Goal: Task Accomplishment & Management: Complete application form

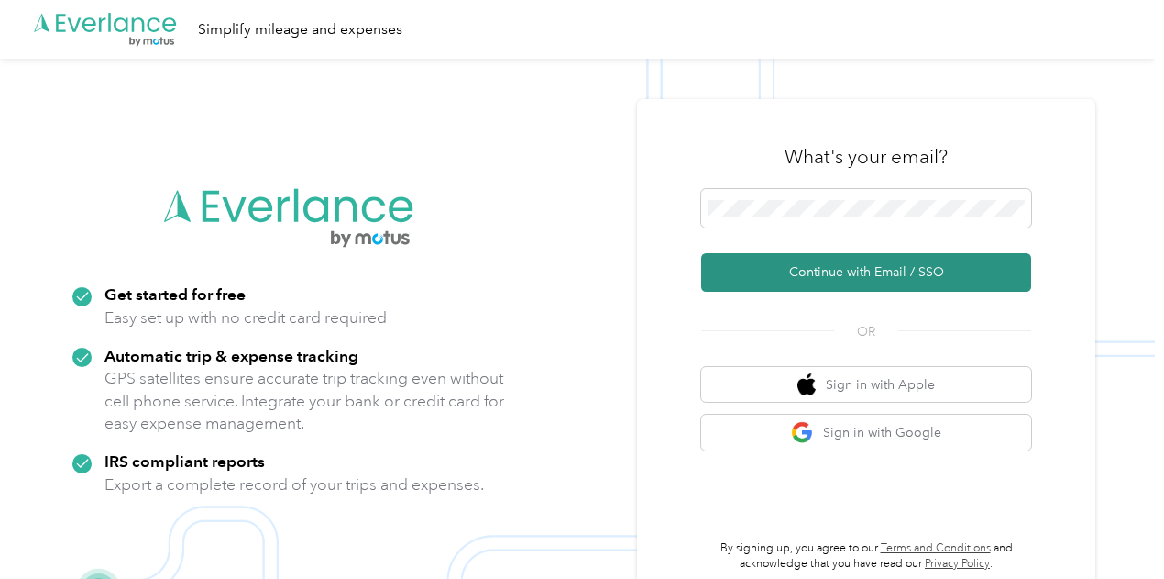
click at [921, 285] on button "Continue with Email / SSO" at bounding box center [866, 272] width 330 height 39
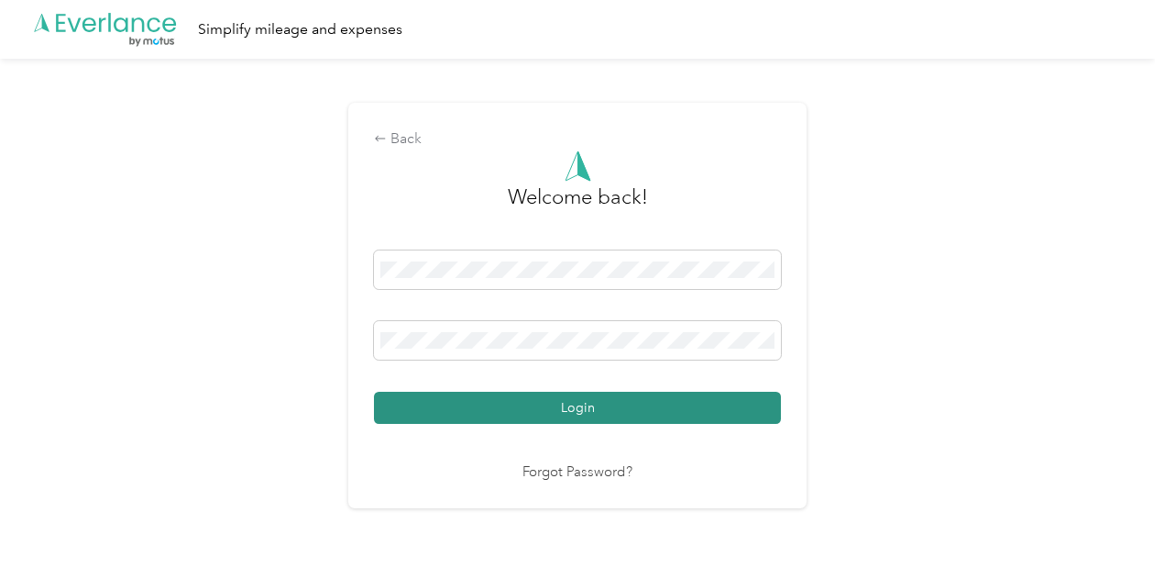
click at [636, 398] on button "Login" at bounding box center [577, 408] width 407 height 32
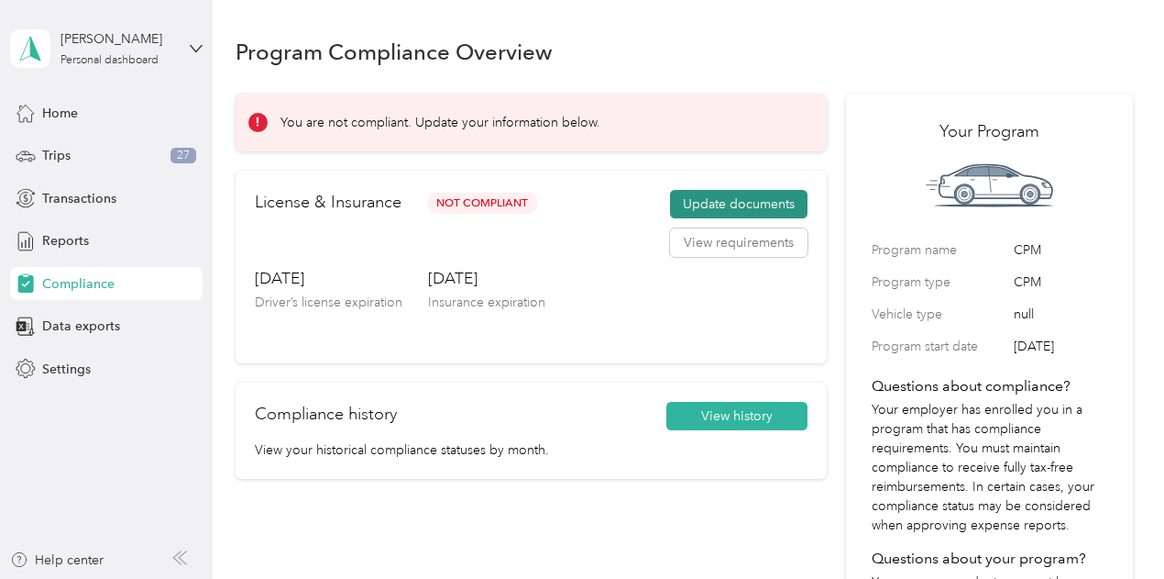
click at [749, 195] on button "Update documents" at bounding box center [739, 204] width 138 height 29
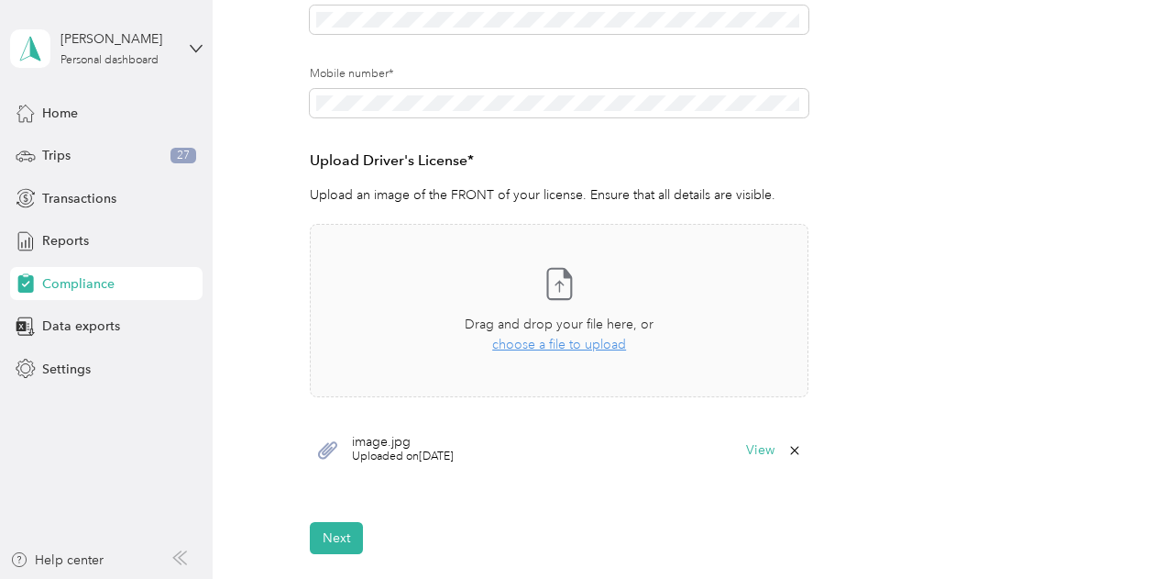
scroll to position [414, 0]
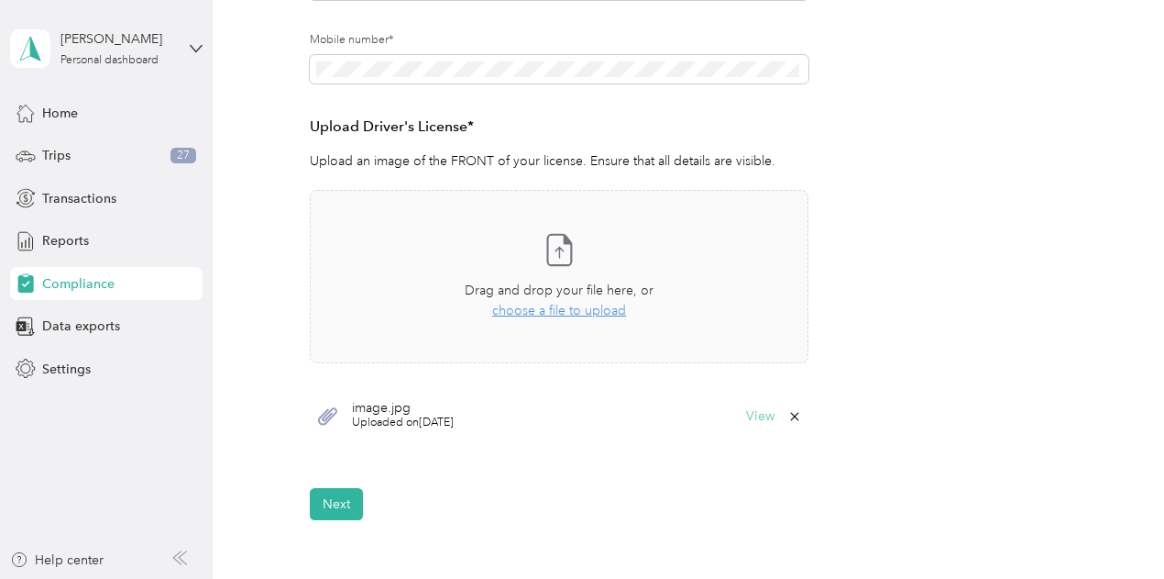
click at [751, 418] on button "View" at bounding box center [760, 416] width 28 height 13
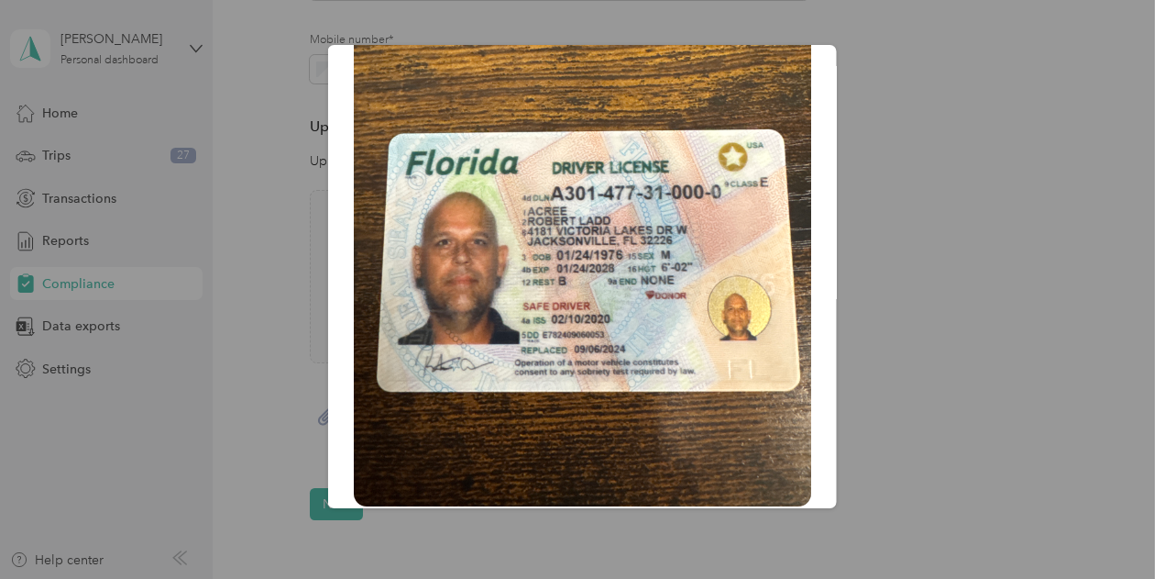
scroll to position [217, 0]
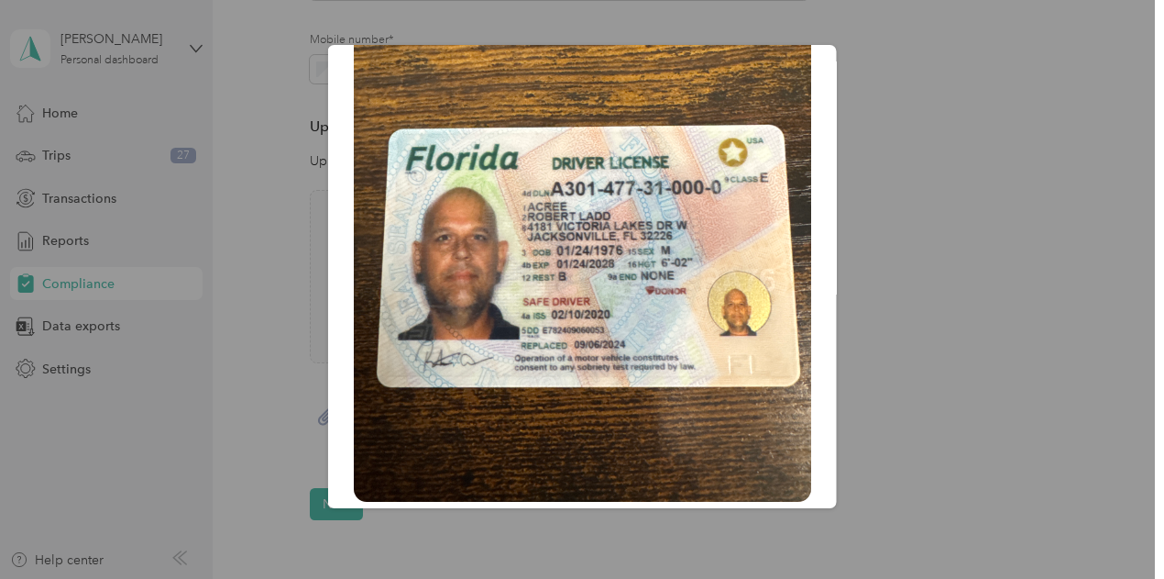
click at [977, 306] on div "image.jpg" at bounding box center [836, 279] width 509 height 469
click at [938, 280] on div "image.jpg" at bounding box center [836, 279] width 509 height 469
click at [700, 370] on img at bounding box center [583, 197] width 458 height 610
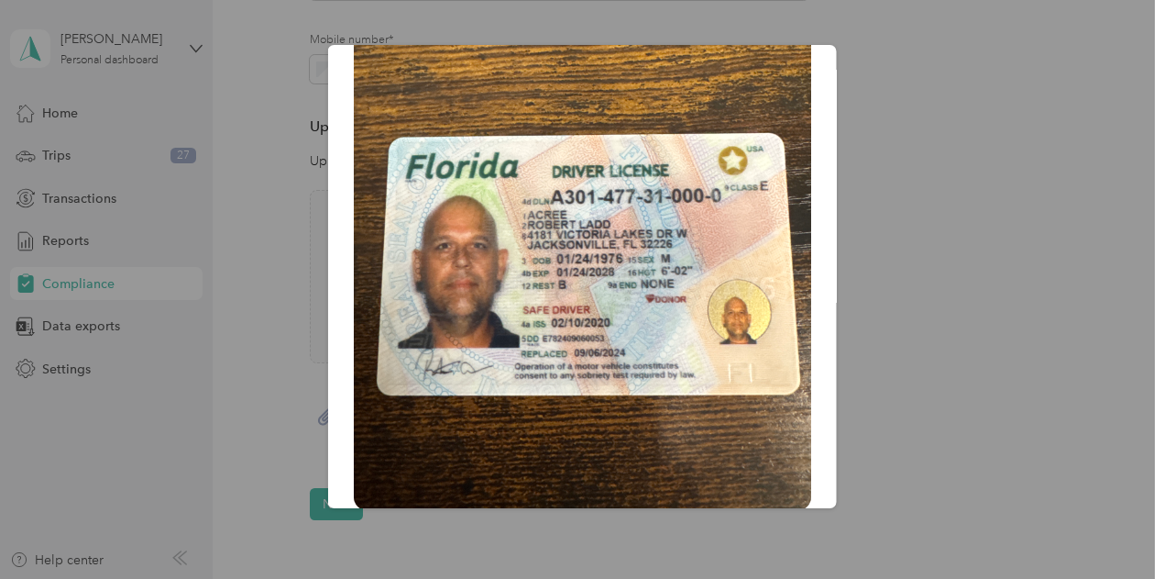
click at [730, 183] on img at bounding box center [583, 205] width 458 height 610
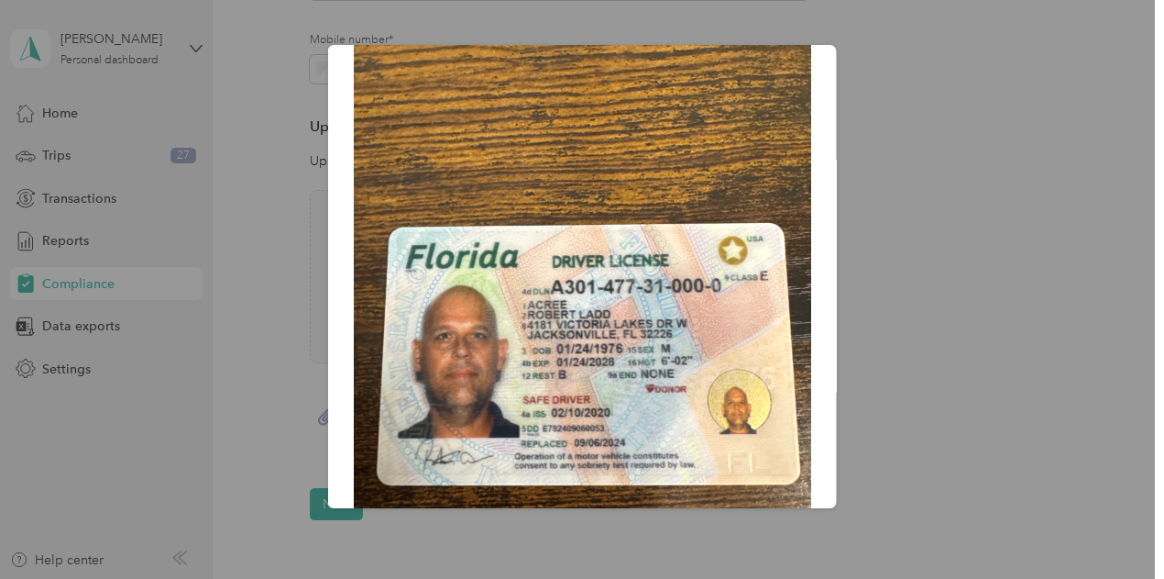
scroll to position [114, 0]
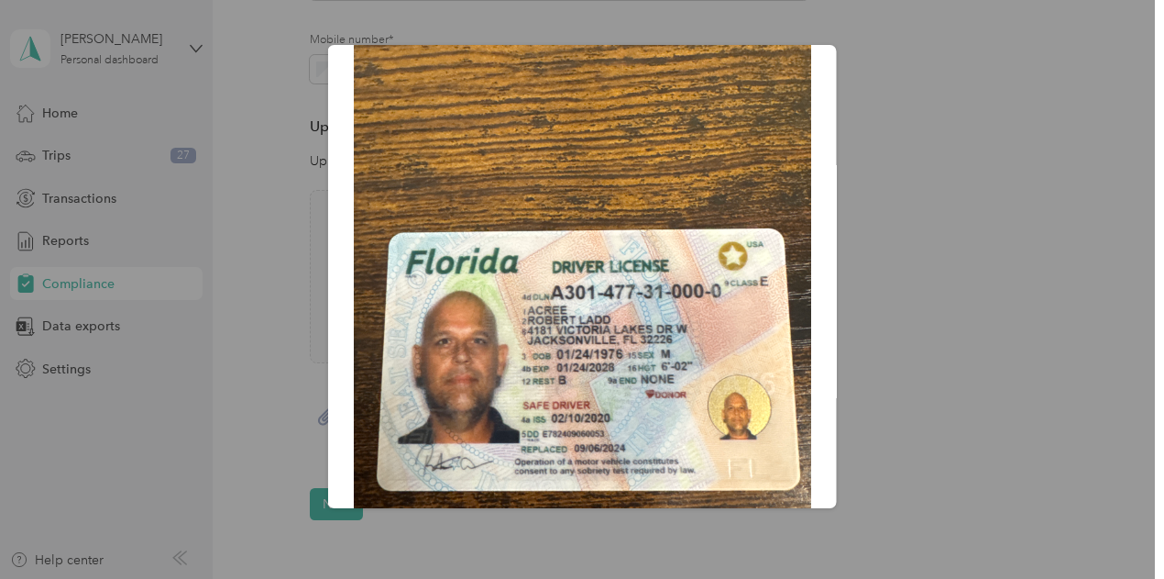
click at [842, 254] on div "image.jpg" at bounding box center [836, 279] width 509 height 469
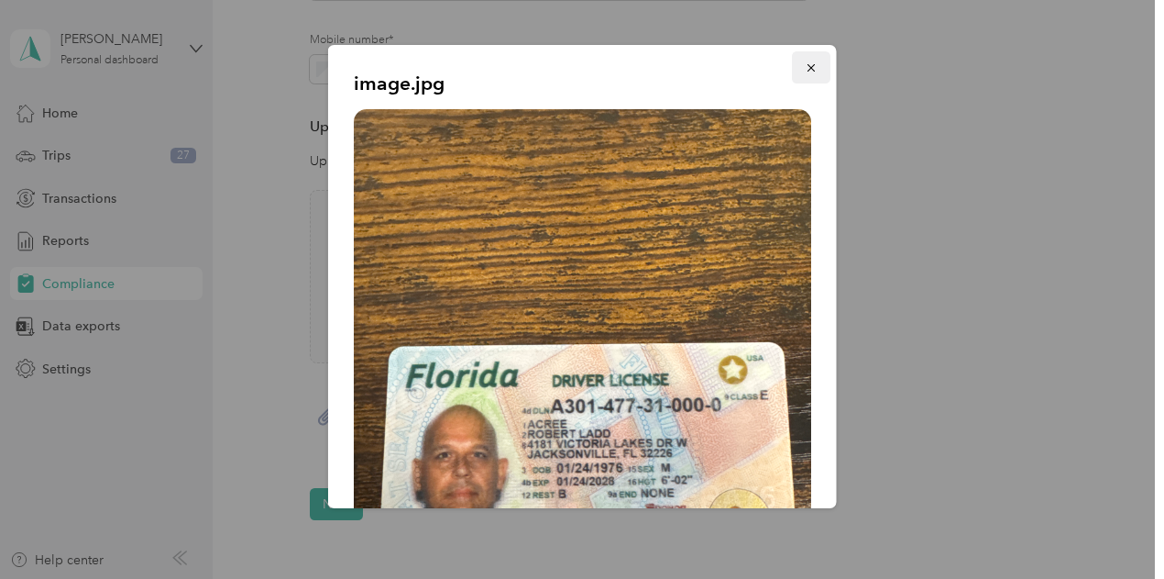
click at [805, 68] on icon "button" at bounding box center [811, 67] width 13 height 13
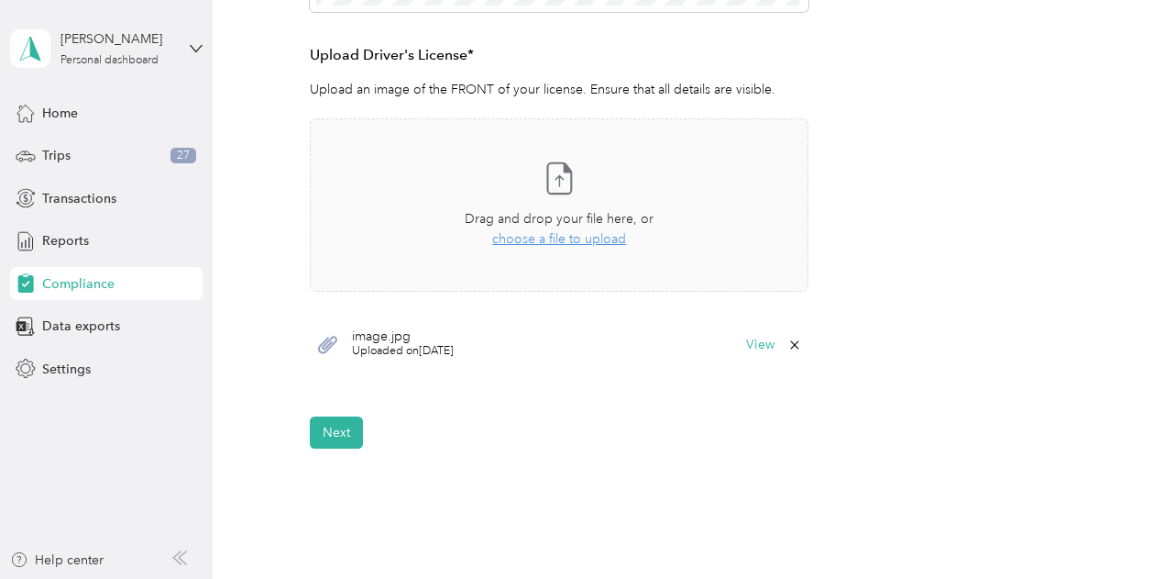
scroll to position [523, 0]
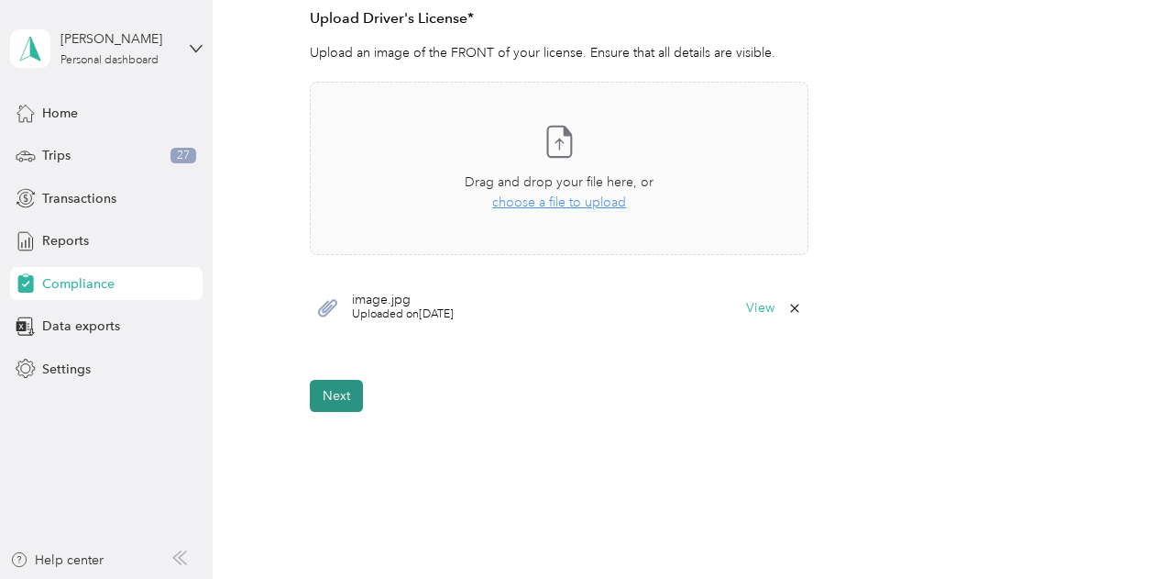
click at [347, 391] on button "Next" at bounding box center [336, 396] width 53 height 32
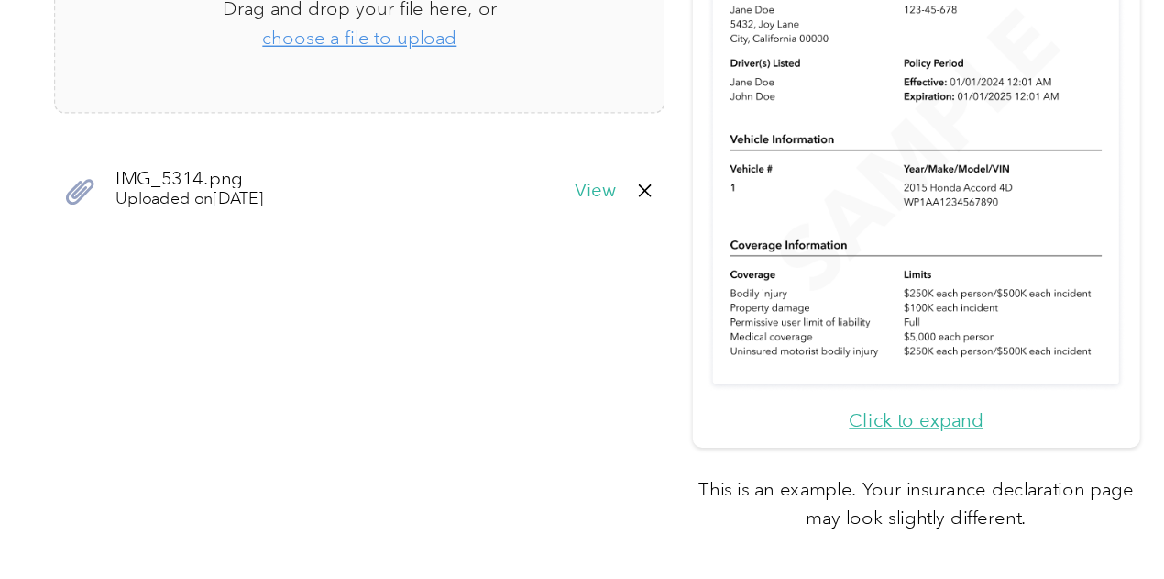
scroll to position [573, 0]
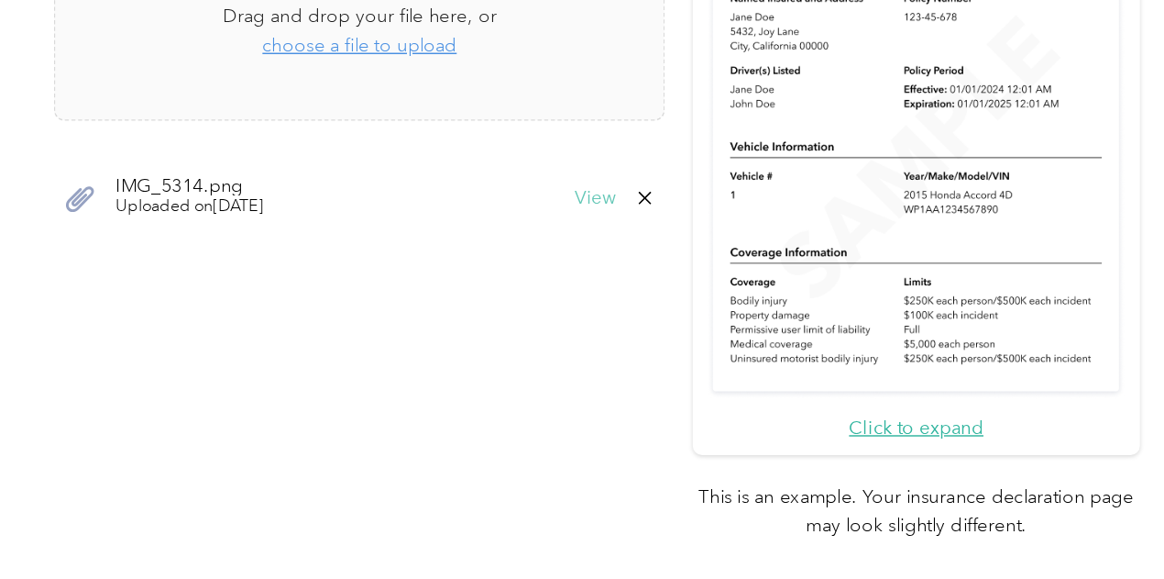
click at [682, 172] on button "View" at bounding box center [682, 175] width 28 height 13
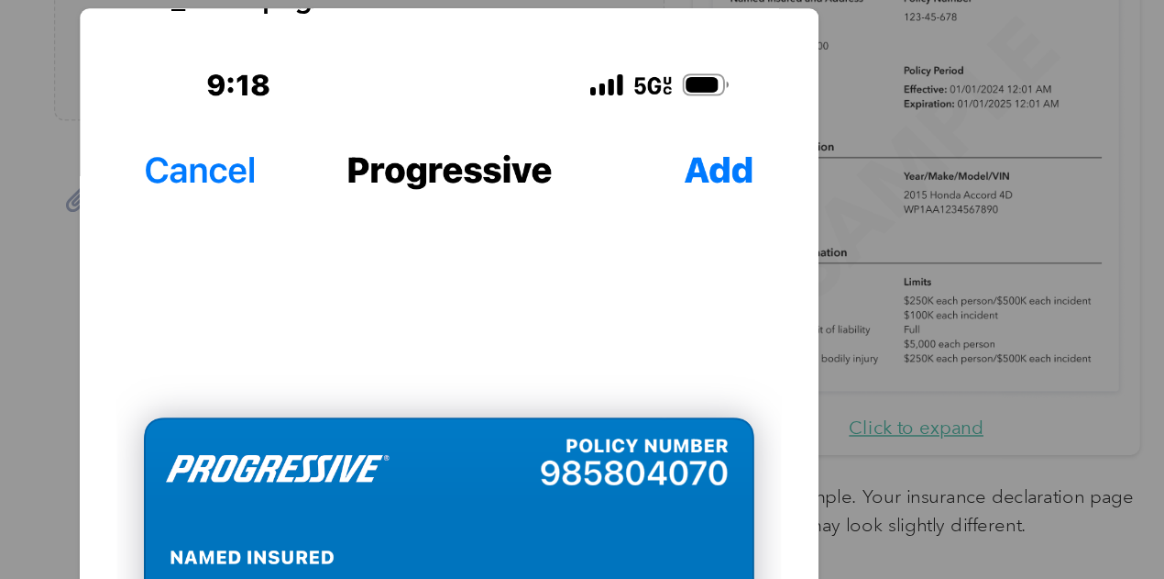
scroll to position [0, 0]
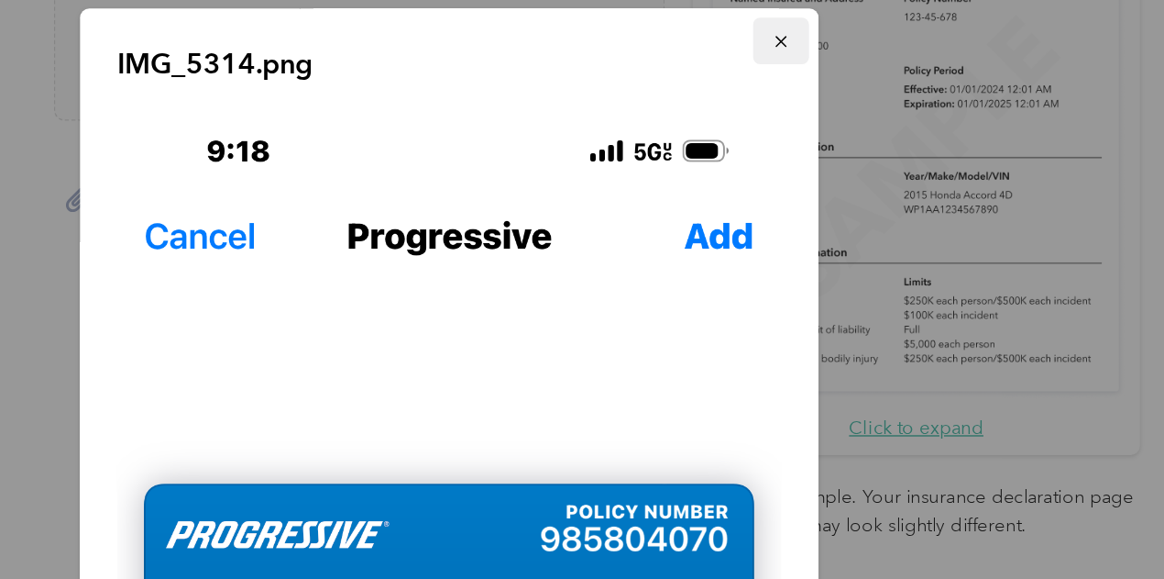
click at [805, 64] on icon "button" at bounding box center [811, 67] width 13 height 13
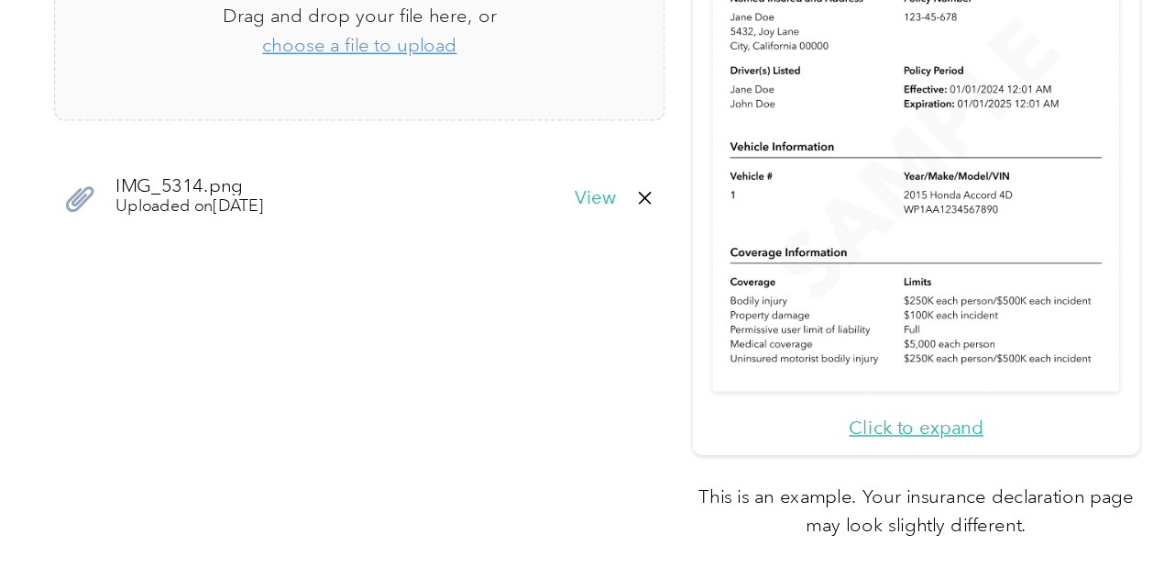
click at [712, 173] on icon at bounding box center [716, 175] width 8 height 8
click at [669, 187] on button "Yes" at bounding box center [666, 186] width 36 height 29
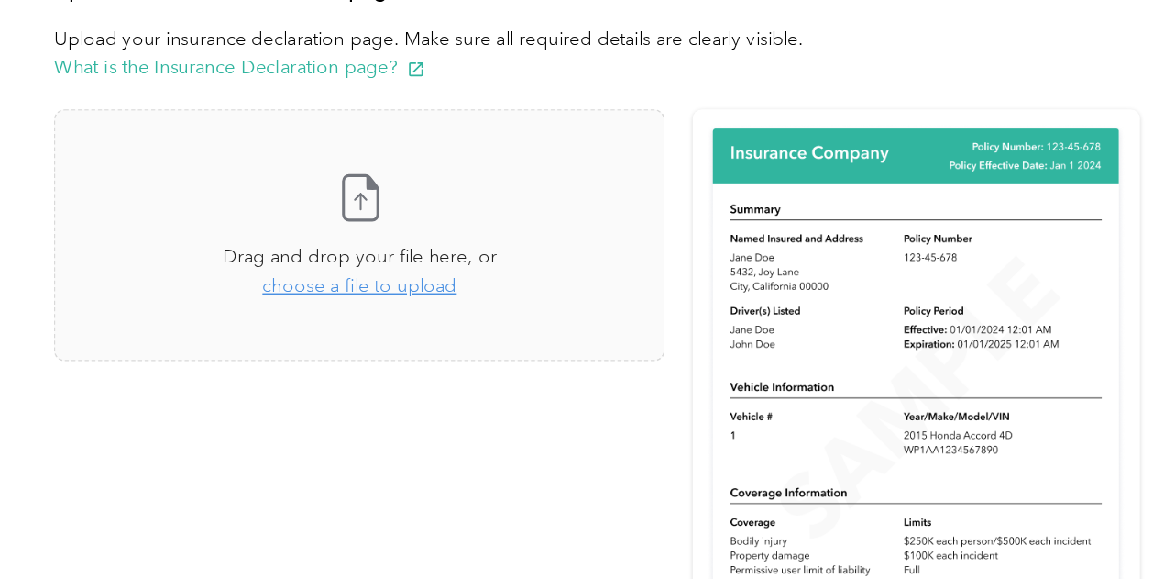
scroll to position [406, 0]
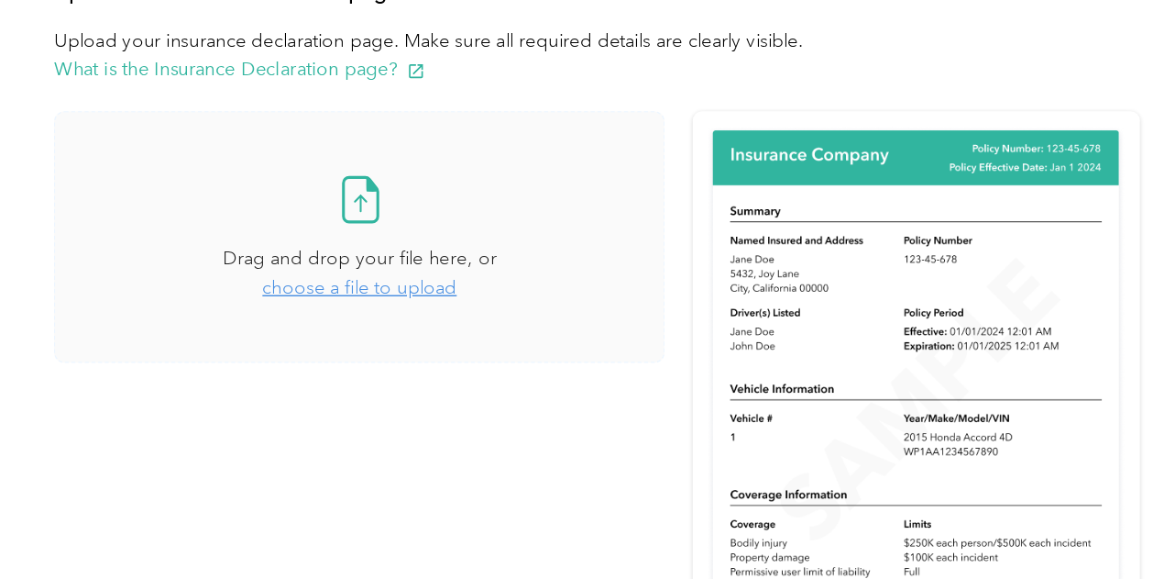
click at [569, 237] on span "choose a file to upload" at bounding box center [521, 237] width 134 height 16
click at [551, 232] on span "choose a file to upload" at bounding box center [521, 237] width 134 height 16
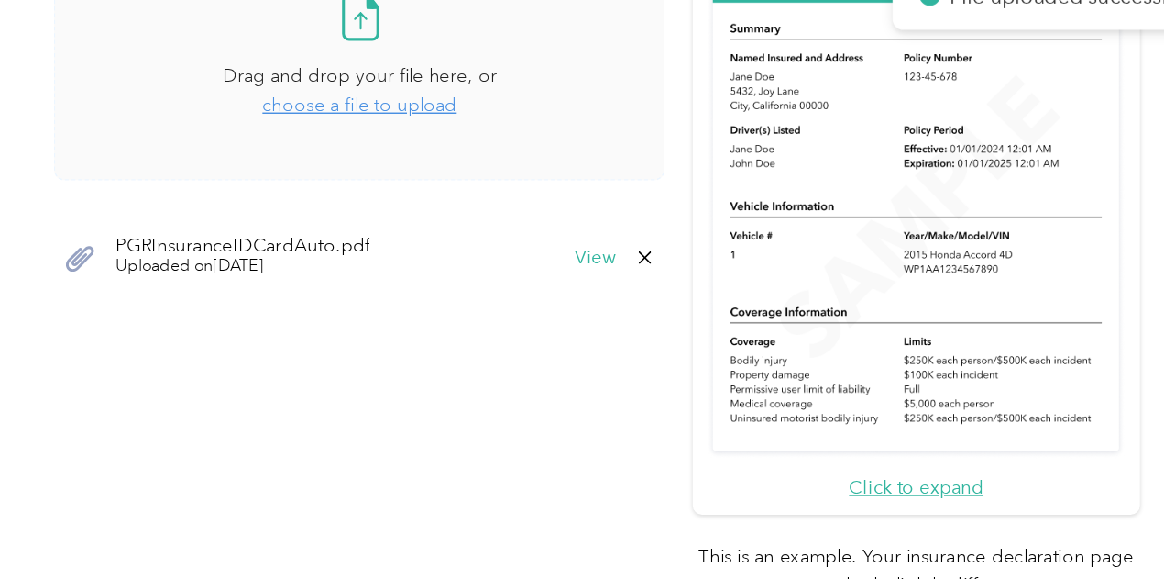
scroll to position [534, 0]
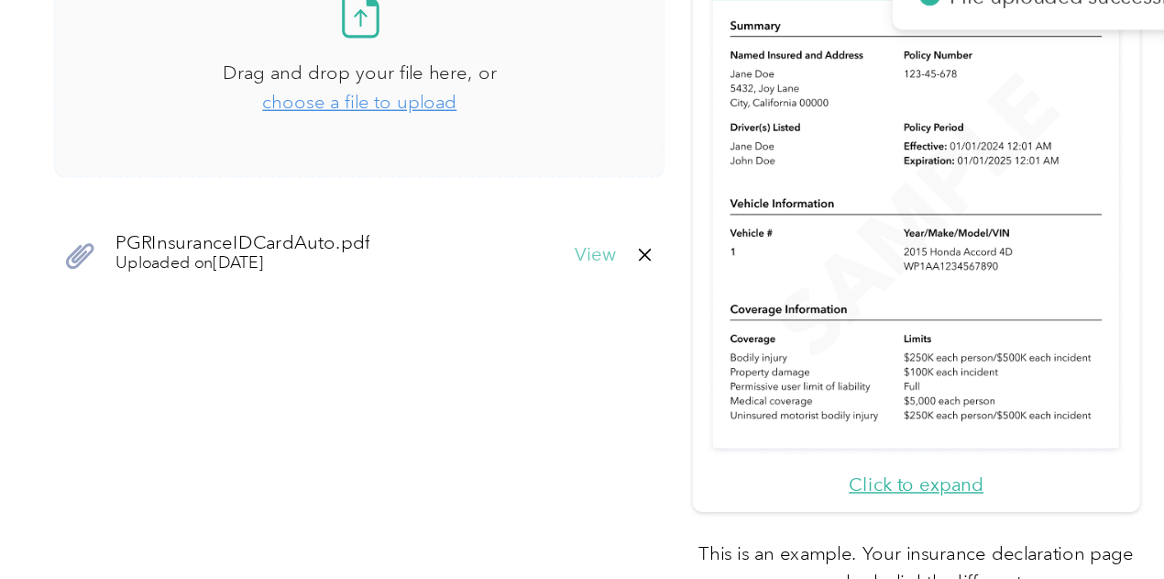
click at [687, 217] on button "View" at bounding box center [682, 214] width 28 height 13
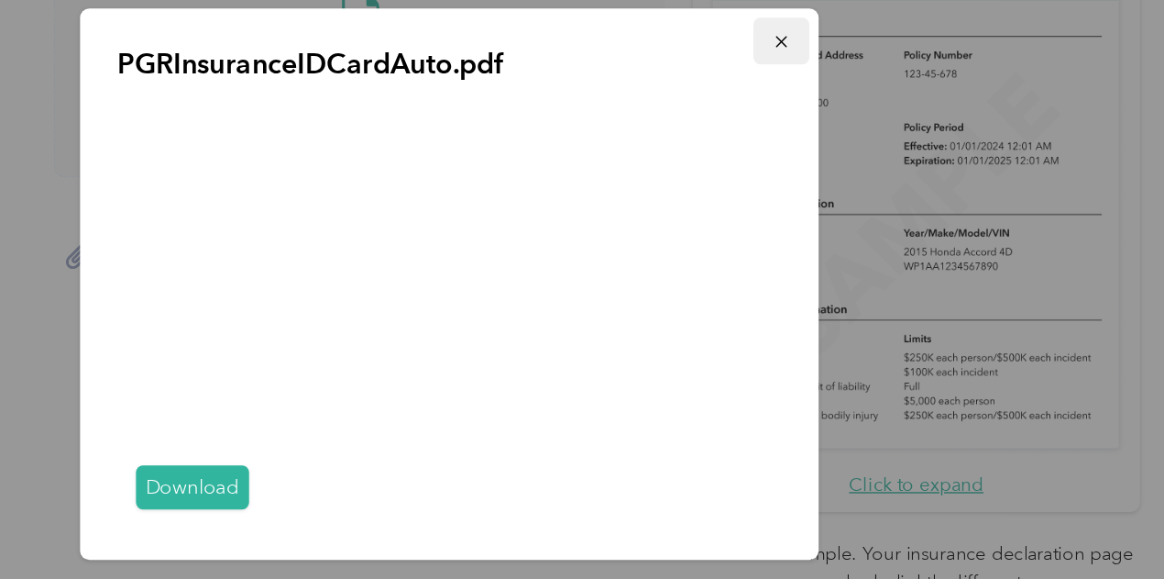
click at [811, 72] on icon "button" at bounding box center [811, 67] width 13 height 13
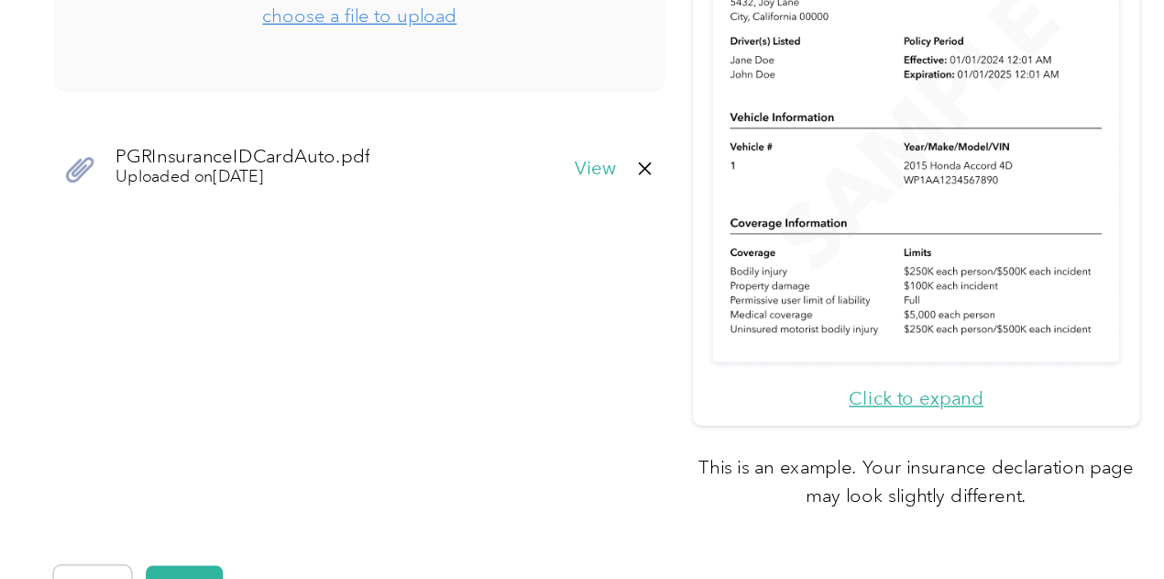
scroll to position [741, 0]
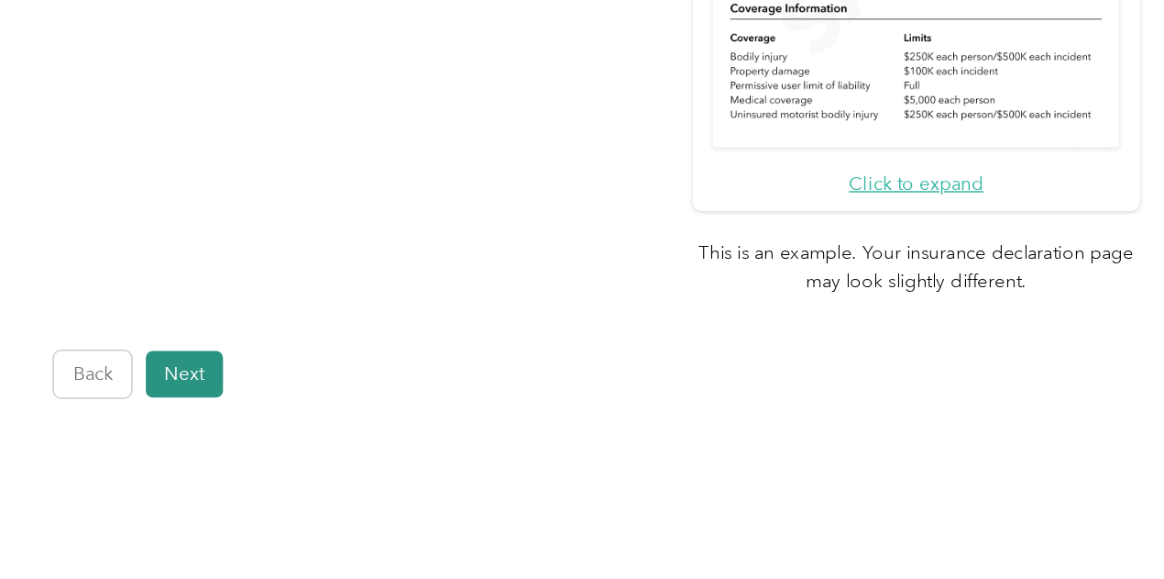
click at [402, 289] on button "Next" at bounding box center [399, 297] width 53 height 32
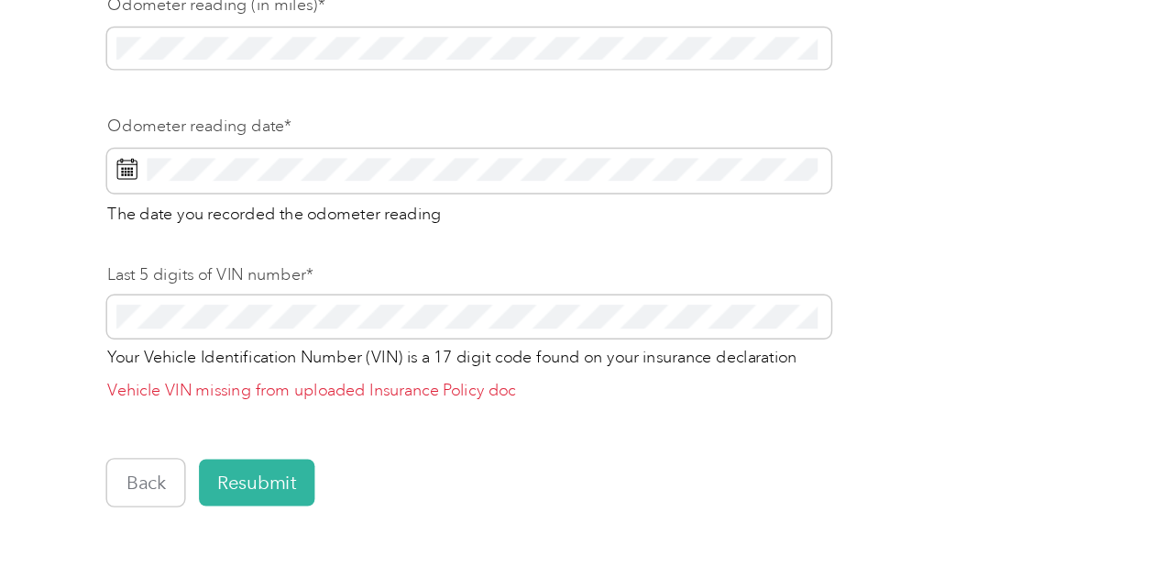
scroll to position [311, 0]
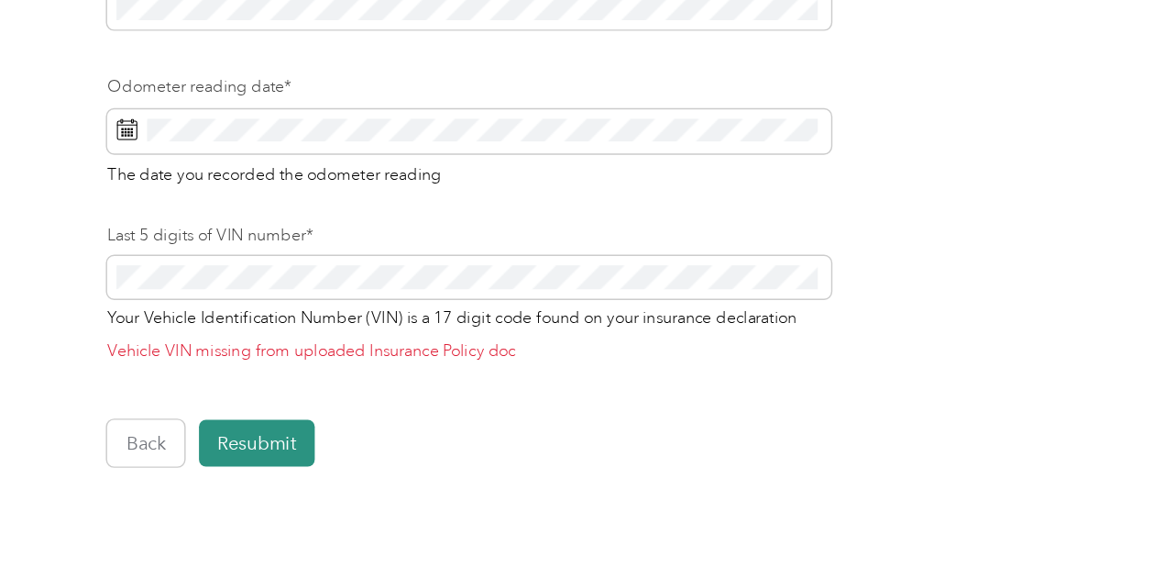
click at [423, 303] on button "Resubmit" at bounding box center [413, 305] width 80 height 32
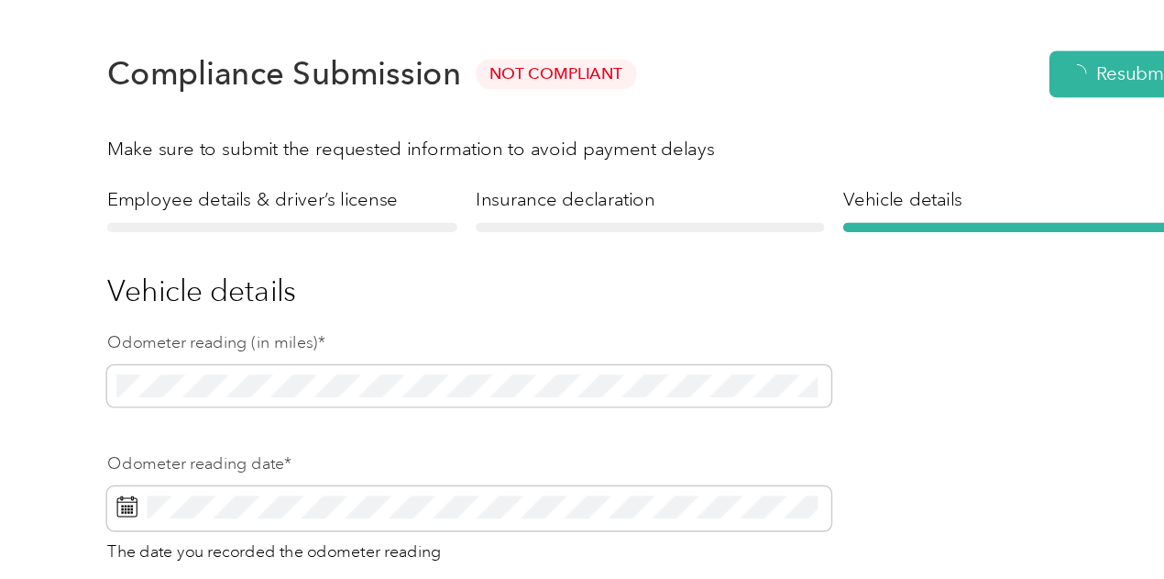
scroll to position [22, 0]
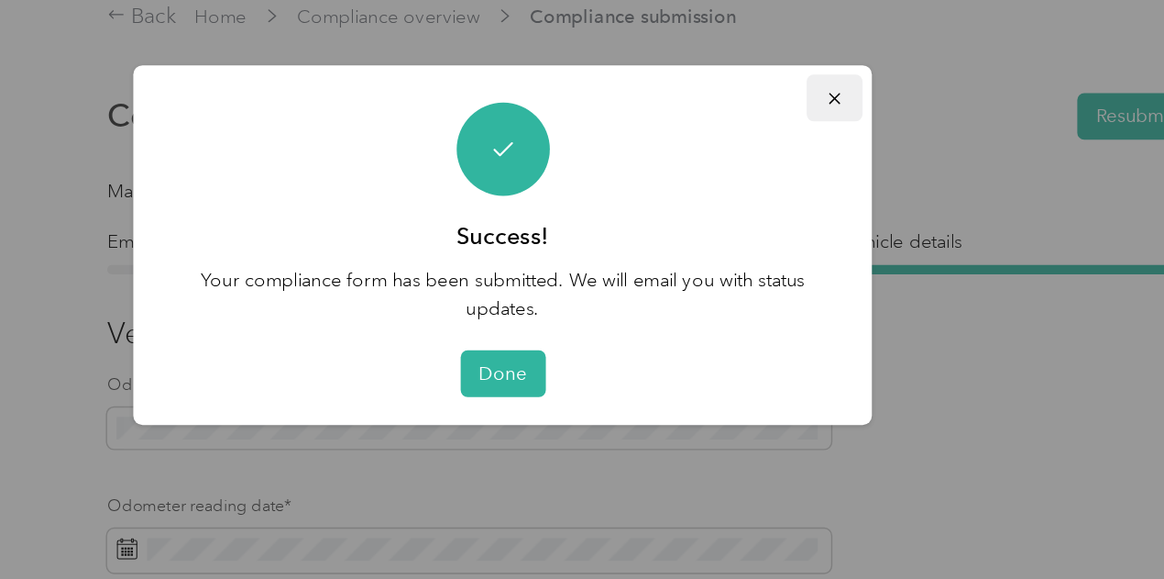
click at [811, 68] on icon "button" at bounding box center [810, 67] width 7 height 7
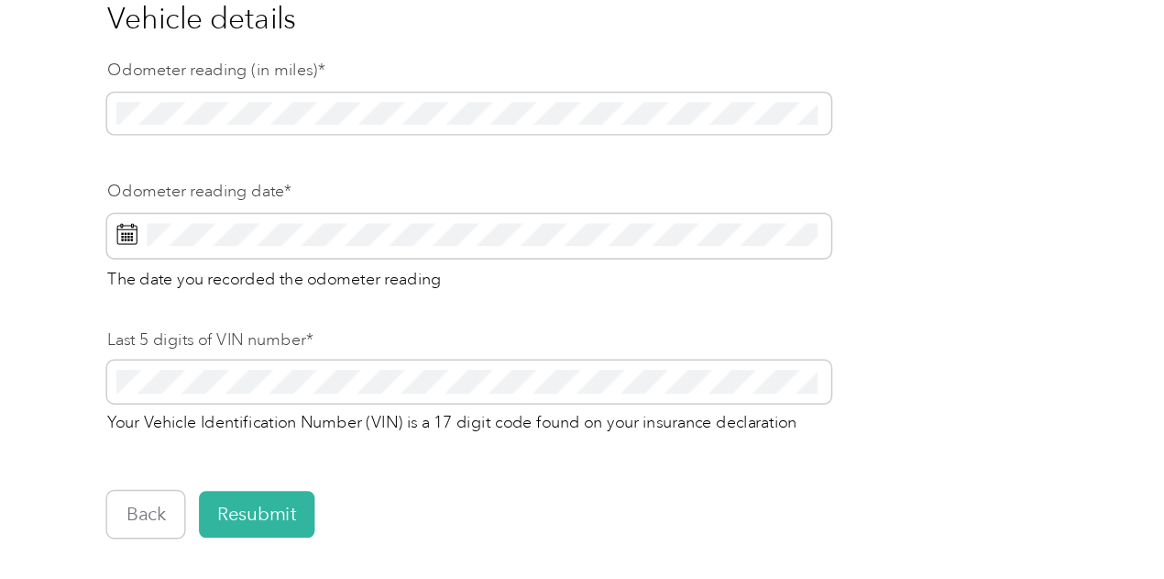
scroll to position [242, 0]
